Goal: Task Accomplishment & Management: Use online tool/utility

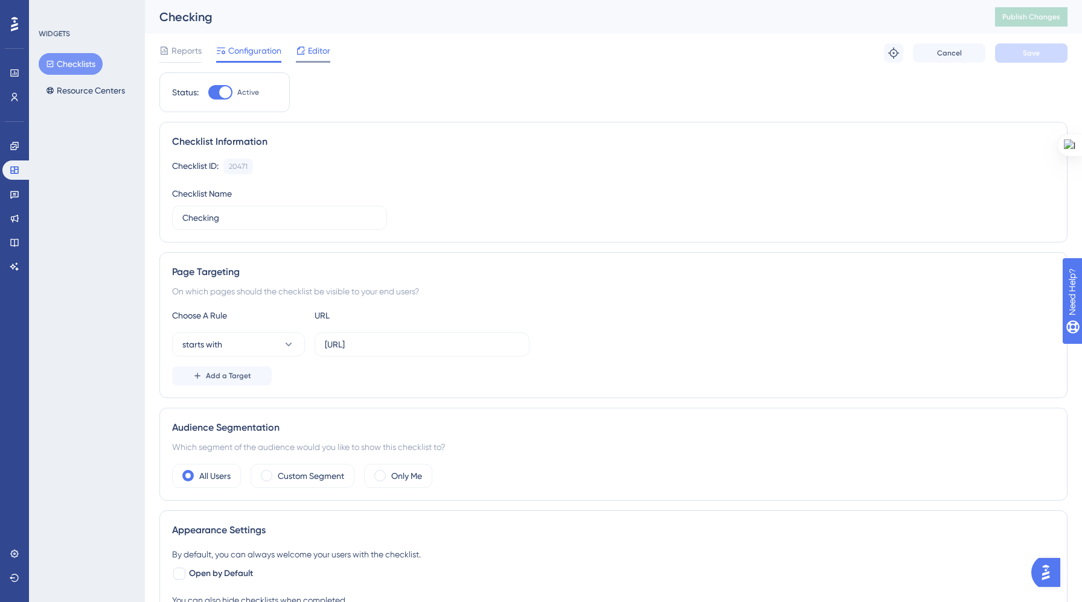
click at [311, 50] on span "Editor" at bounding box center [319, 50] width 22 height 14
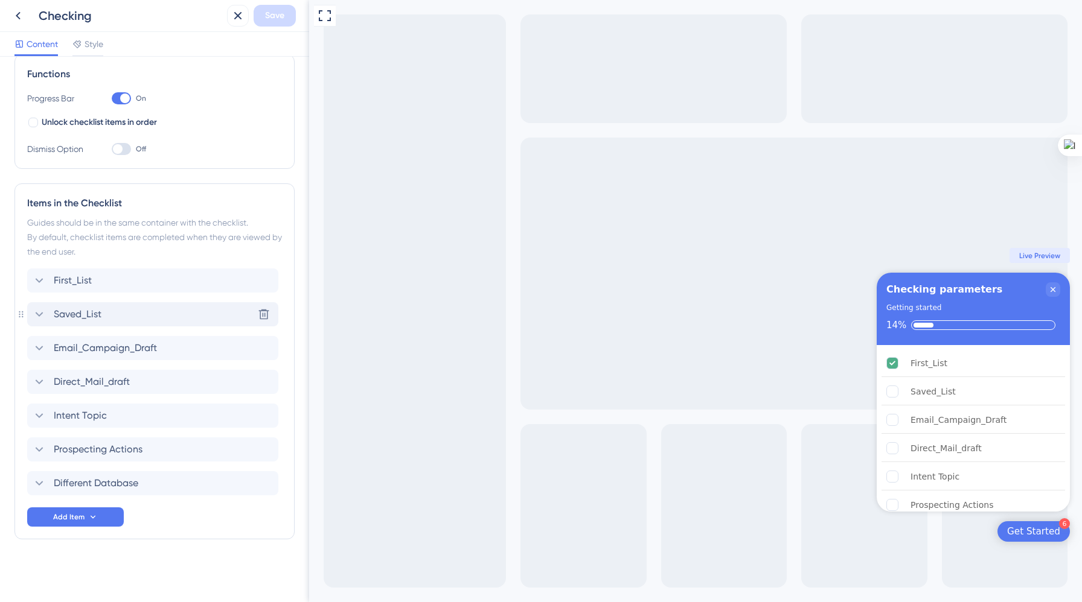
click at [101, 314] on span "Saved_List" at bounding box center [78, 314] width 48 height 14
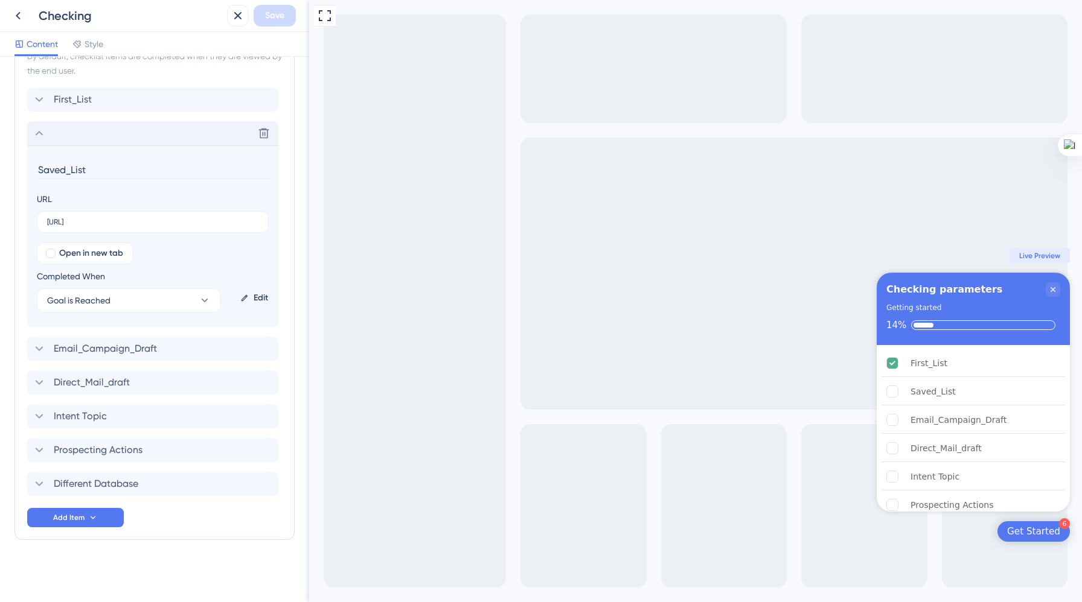
scroll to position [362, 0]
click at [170, 299] on button "Goal is Reached" at bounding box center [129, 300] width 184 height 24
click at [132, 357] on div "Goal is Reached Goal is Reached" at bounding box center [128, 361] width 149 height 24
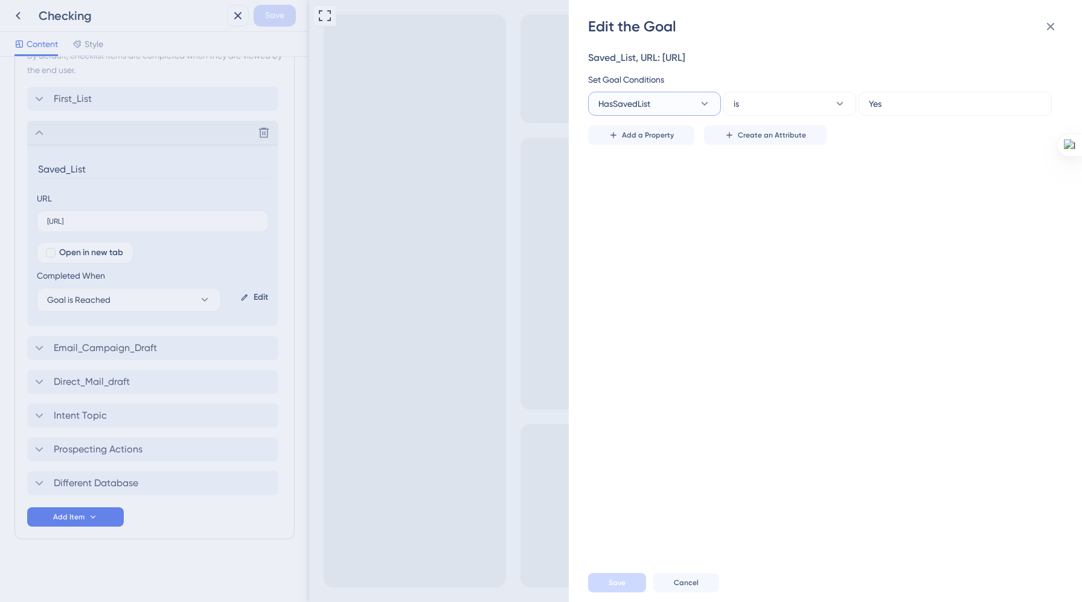
drag, startPoint x: 658, startPoint y: 101, endPoint x: 645, endPoint y: 163, distance: 63.0
click at [644, 159] on div "Saved_List, URL: [URL] Set Goal Conditions HasSavedList is Yes Add a Property C…" at bounding box center [831, 299] width 486 height 527
click at [1053, 25] on icon at bounding box center [1050, 26] width 14 height 14
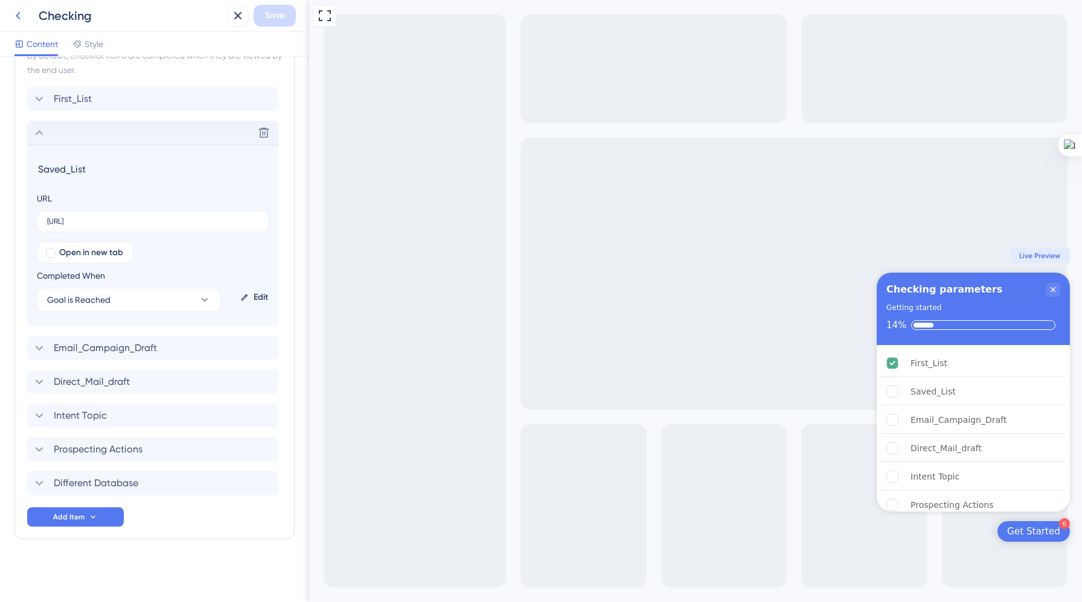
click at [19, 16] on icon at bounding box center [18, 15] width 14 height 14
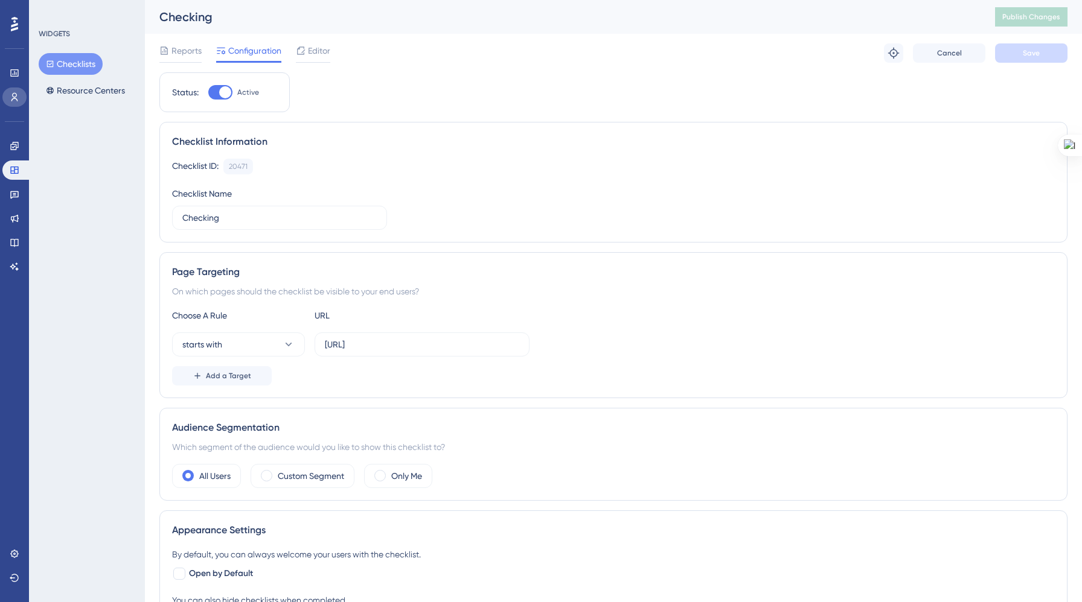
click at [11, 103] on link at bounding box center [14, 97] width 24 height 19
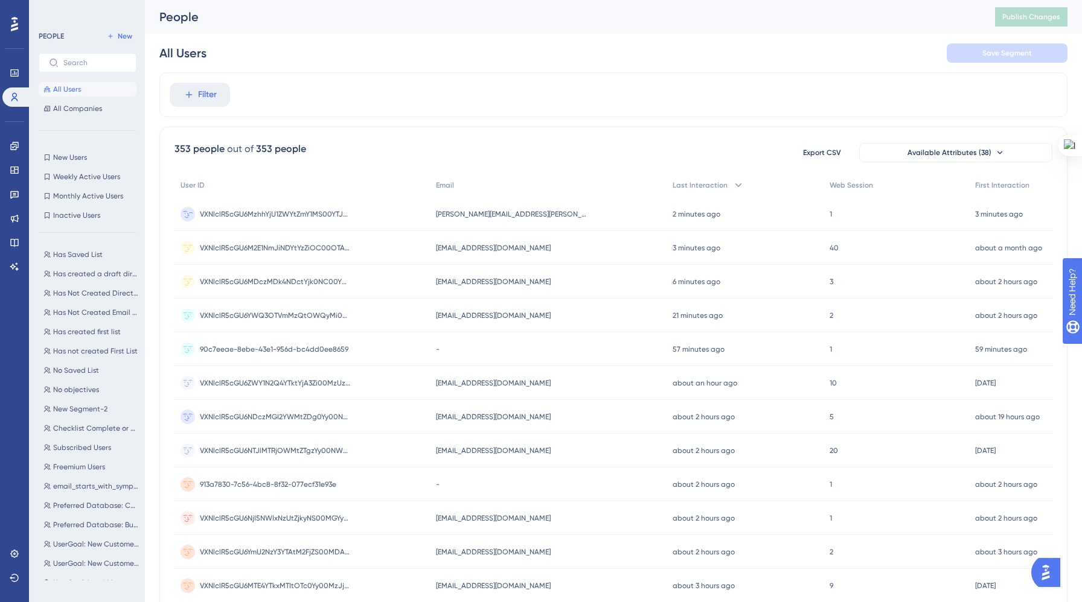
click at [191, 211] on circle at bounding box center [187, 214] width 14 height 14
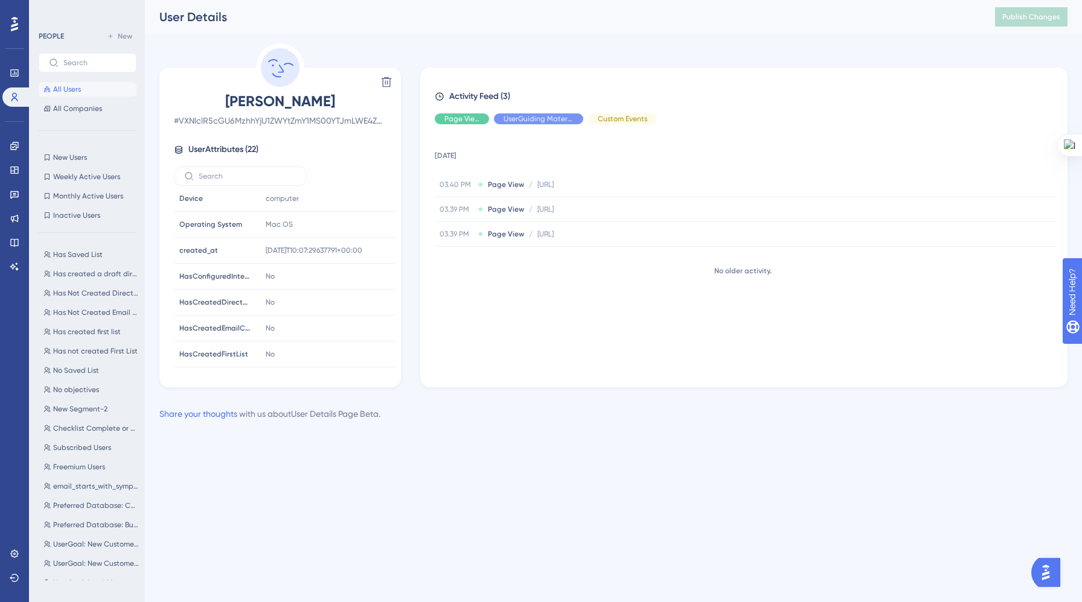
scroll to position [394, 0]
click at [13, 95] on icon at bounding box center [14, 97] width 7 height 8
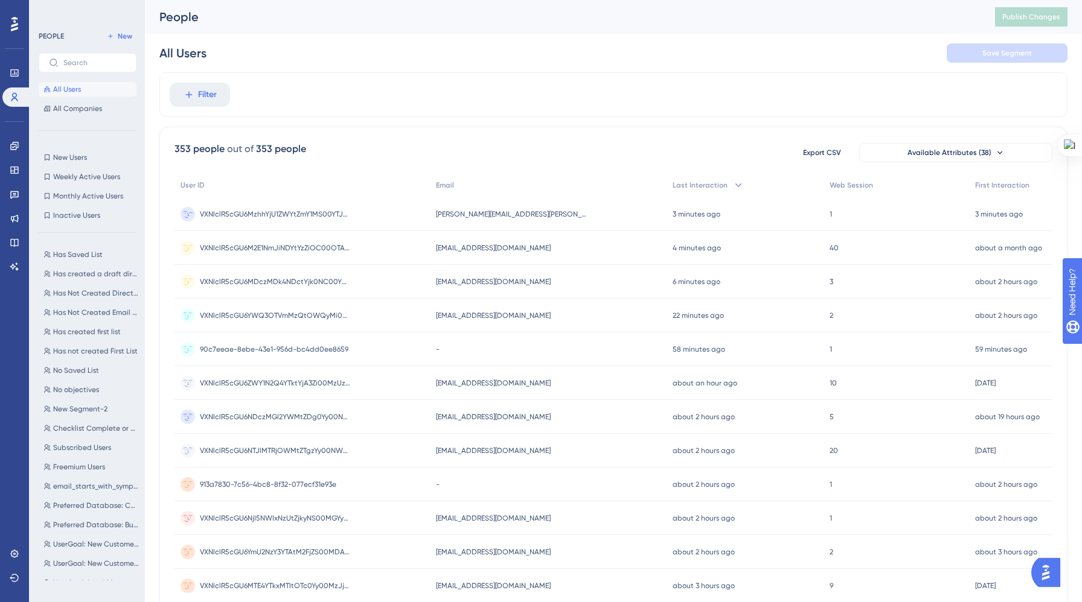
click at [189, 217] on circle at bounding box center [187, 214] width 14 height 14
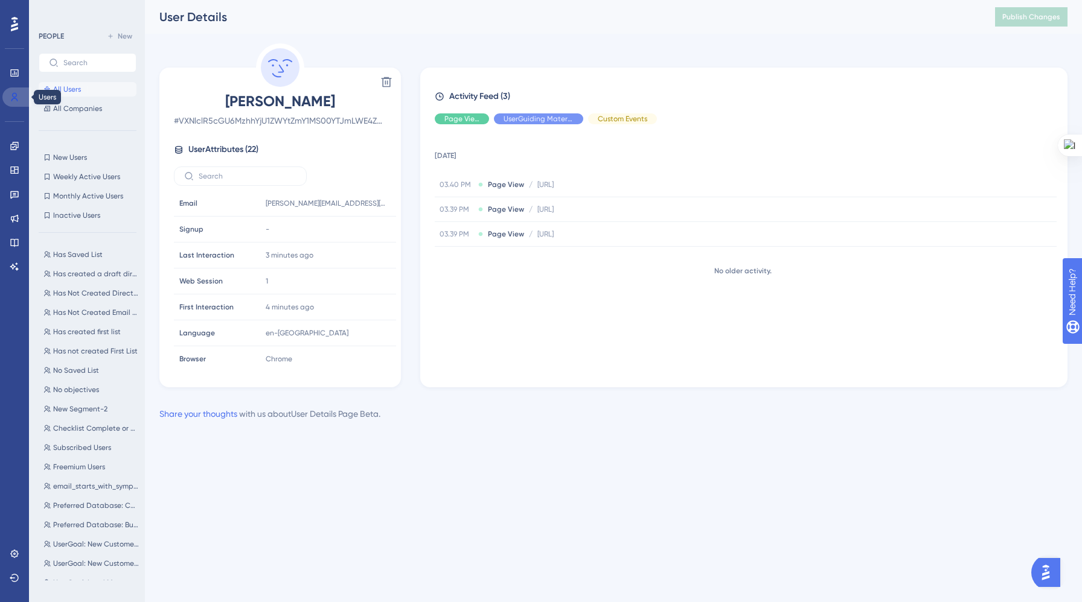
click at [16, 98] on icon at bounding box center [14, 97] width 7 height 8
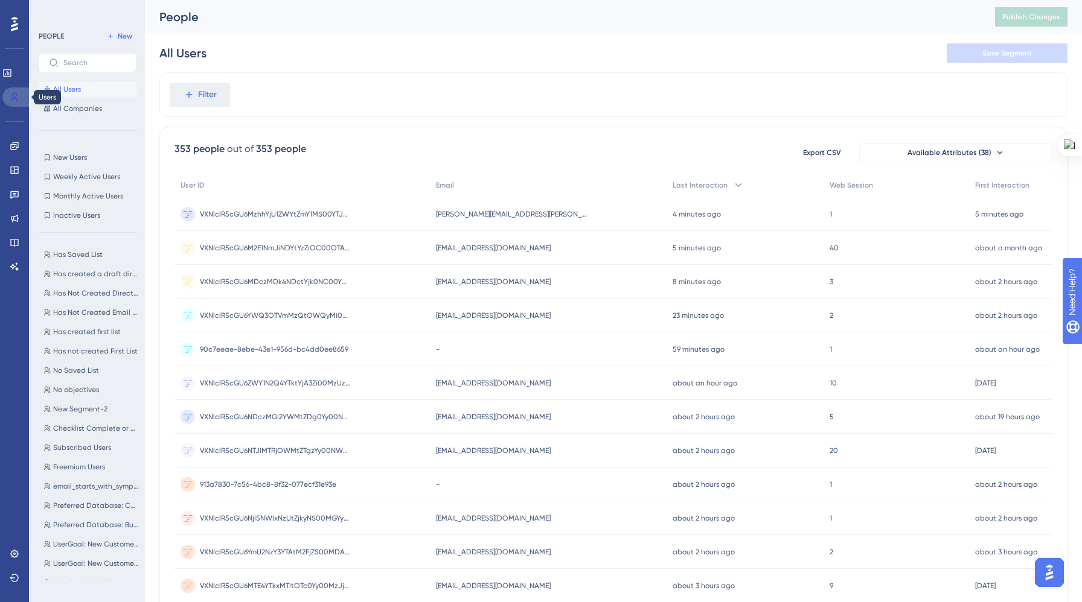
click at [17, 100] on icon at bounding box center [14, 97] width 7 height 8
click at [190, 218] on circle at bounding box center [187, 214] width 14 height 14
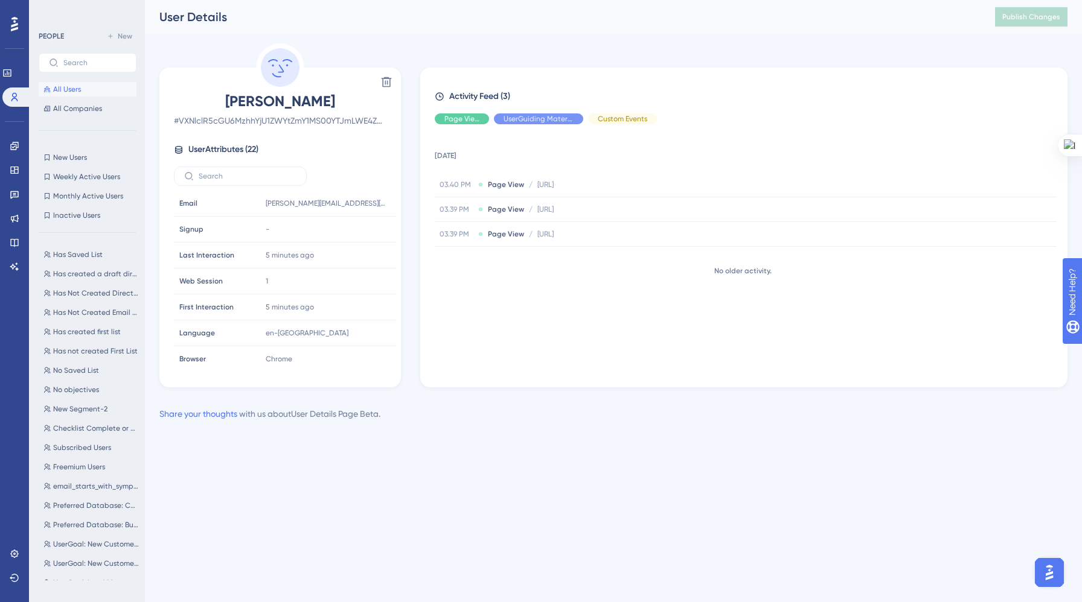
click at [82, 86] on button "All Users" at bounding box center [88, 89] width 98 height 14
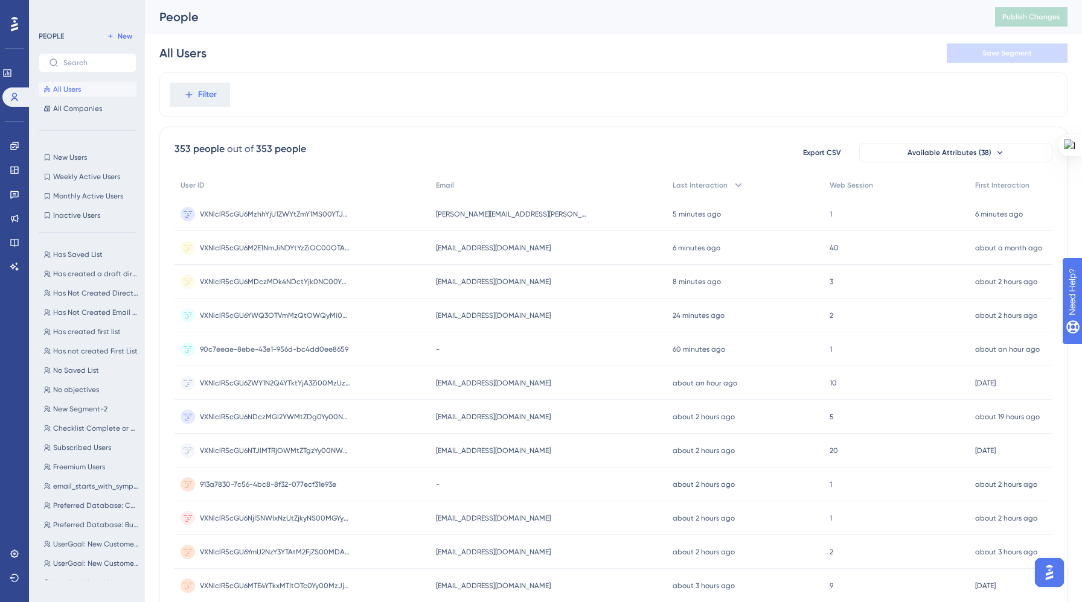
click at [82, 86] on button "All Users" at bounding box center [88, 89] width 98 height 14
